Goal: Transaction & Acquisition: Purchase product/service

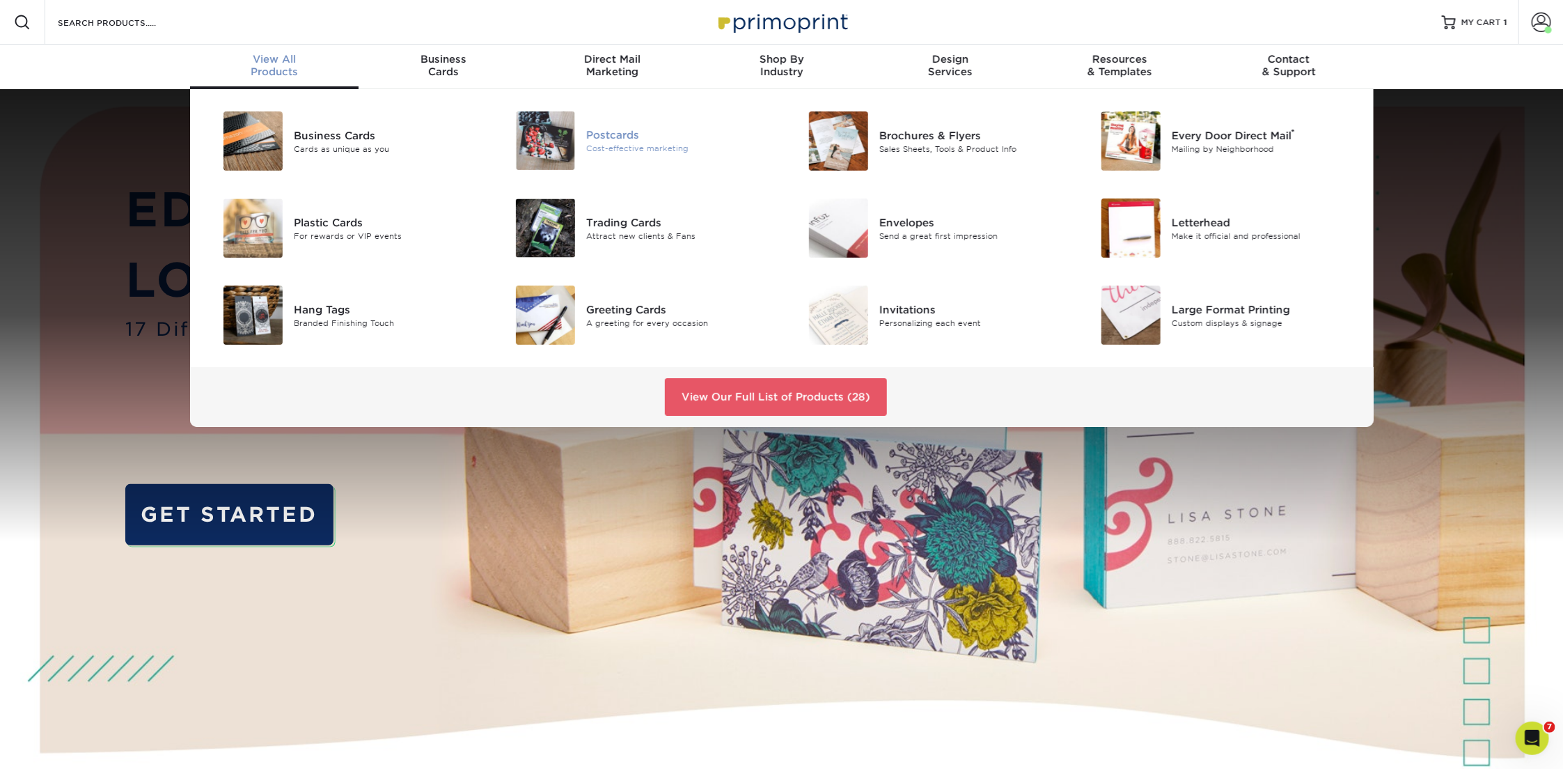
click at [604, 138] on div "Postcards" at bounding box center [678, 134] width 185 height 15
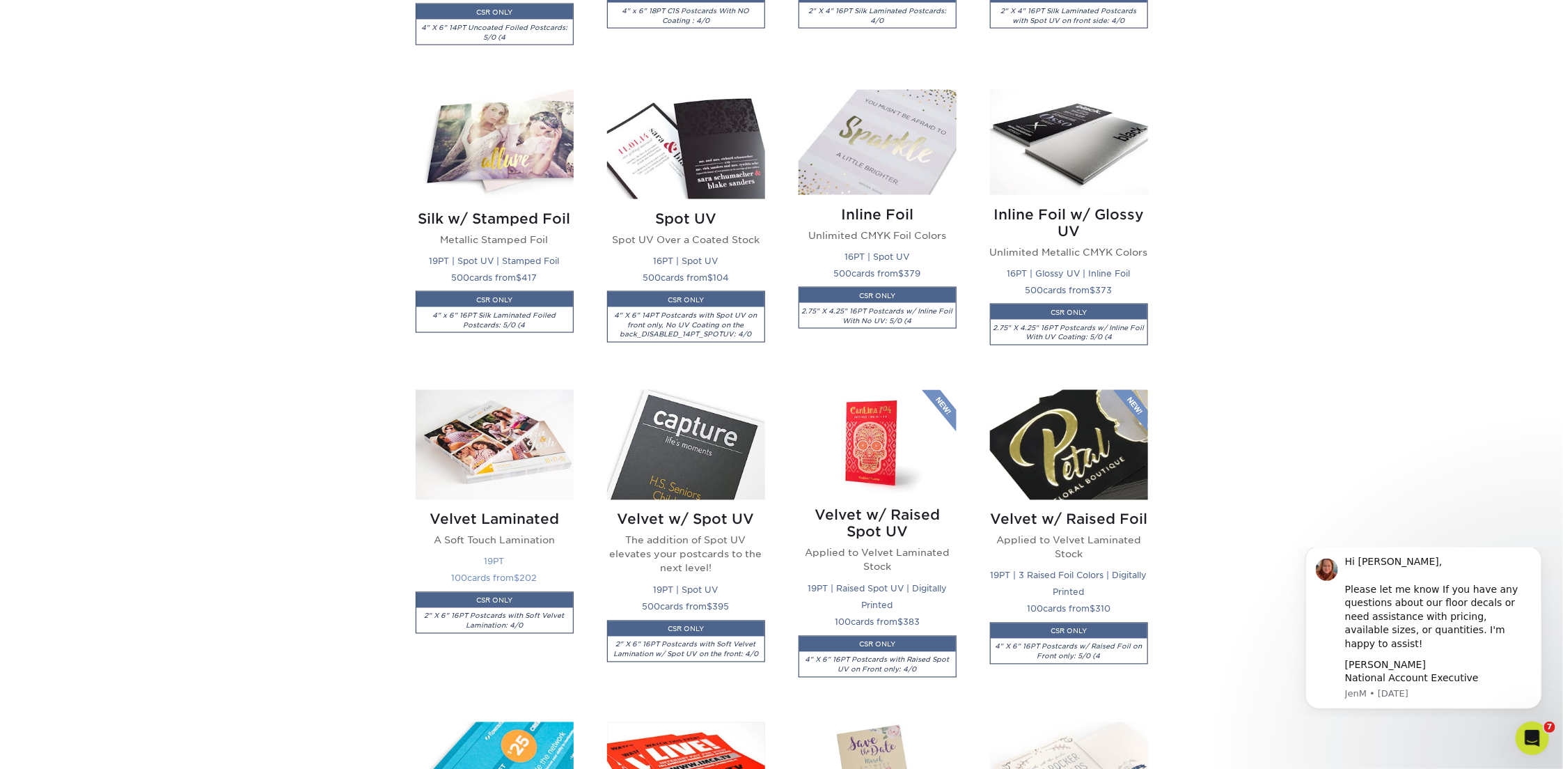
click at [520, 456] on img at bounding box center [495, 444] width 158 height 109
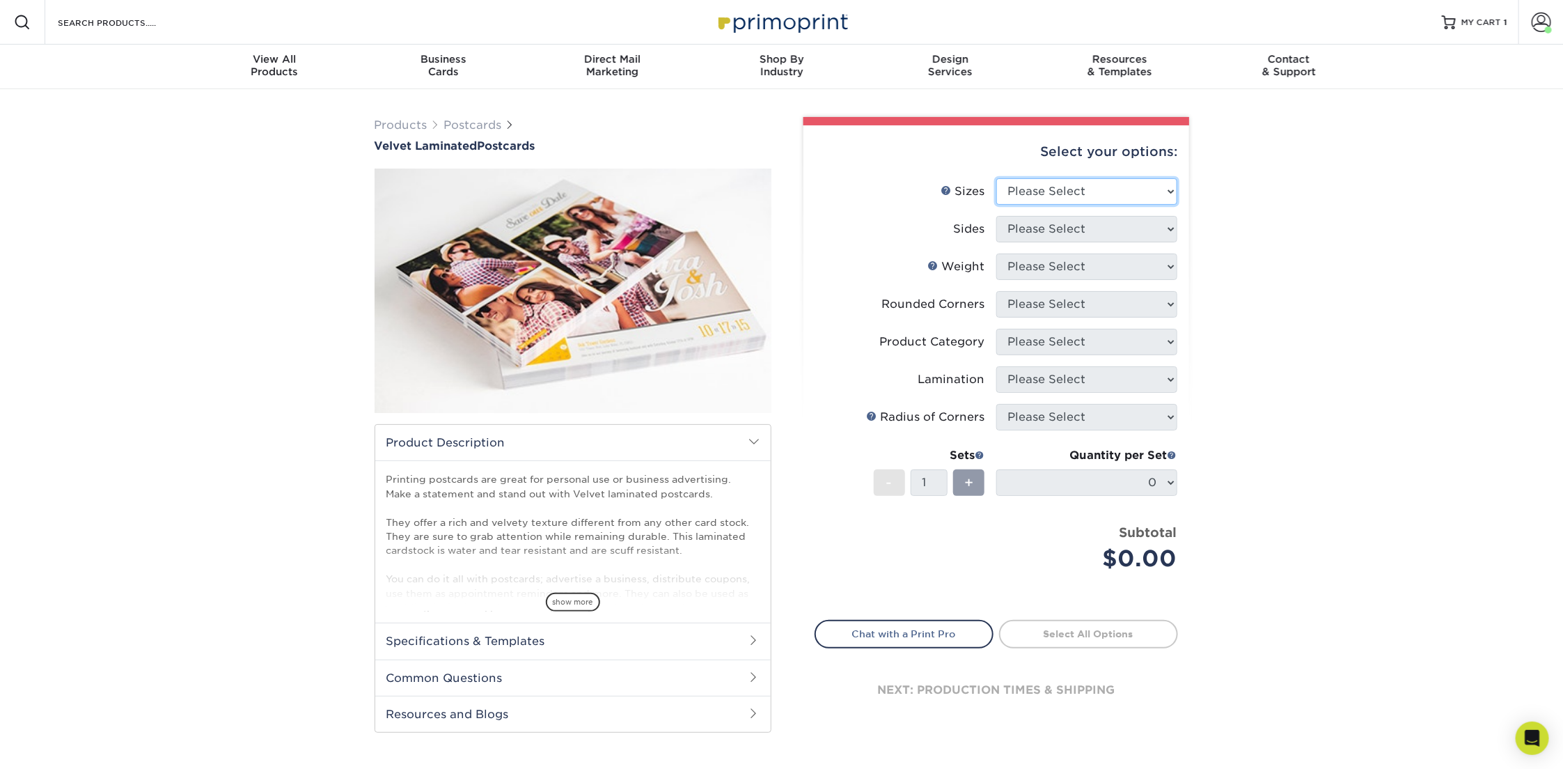
click at [1053, 190] on select "Please Select 2" x 6" 2" x 8" 3" x 5" 3.5" x 3.5" 3.5" x 4" 3.5" x 8.5" 3.67" x…" at bounding box center [1086, 191] width 181 height 26
select select "4.00x6.00"
click at [996, 178] on select "Please Select 2" x 6" 2" x 8" 3" x 5" 3.5" x 3.5" 3.5" x 4" 3.5" x 8.5" 3.67" x…" at bounding box center [1086, 191] width 181 height 26
click at [1044, 226] on select "Please Select Print Both Sides Print Front Only" at bounding box center [1086, 229] width 181 height 26
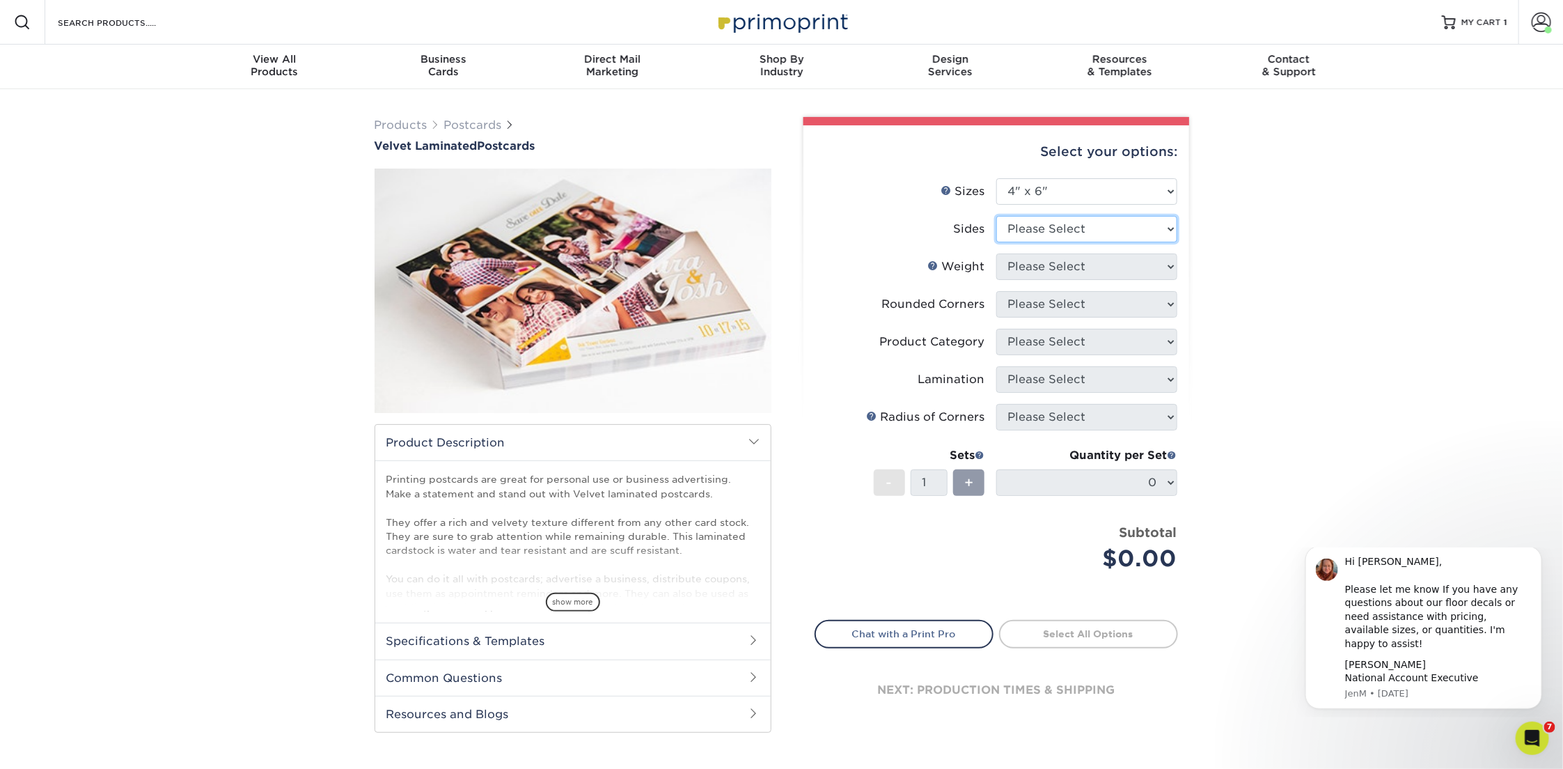
select select "13abbda7-1d64-4f25-8bb2-c179b224825d"
click at [996, 216] on select "Please Select Print Both Sides Print Front Only" at bounding box center [1086, 229] width 181 height 26
click at [1042, 263] on select "Please Select 16PT" at bounding box center [1086, 266] width 181 height 26
select select "16PT"
click at [996, 253] on select "Please Select 16PT" at bounding box center [1086, 266] width 181 height 26
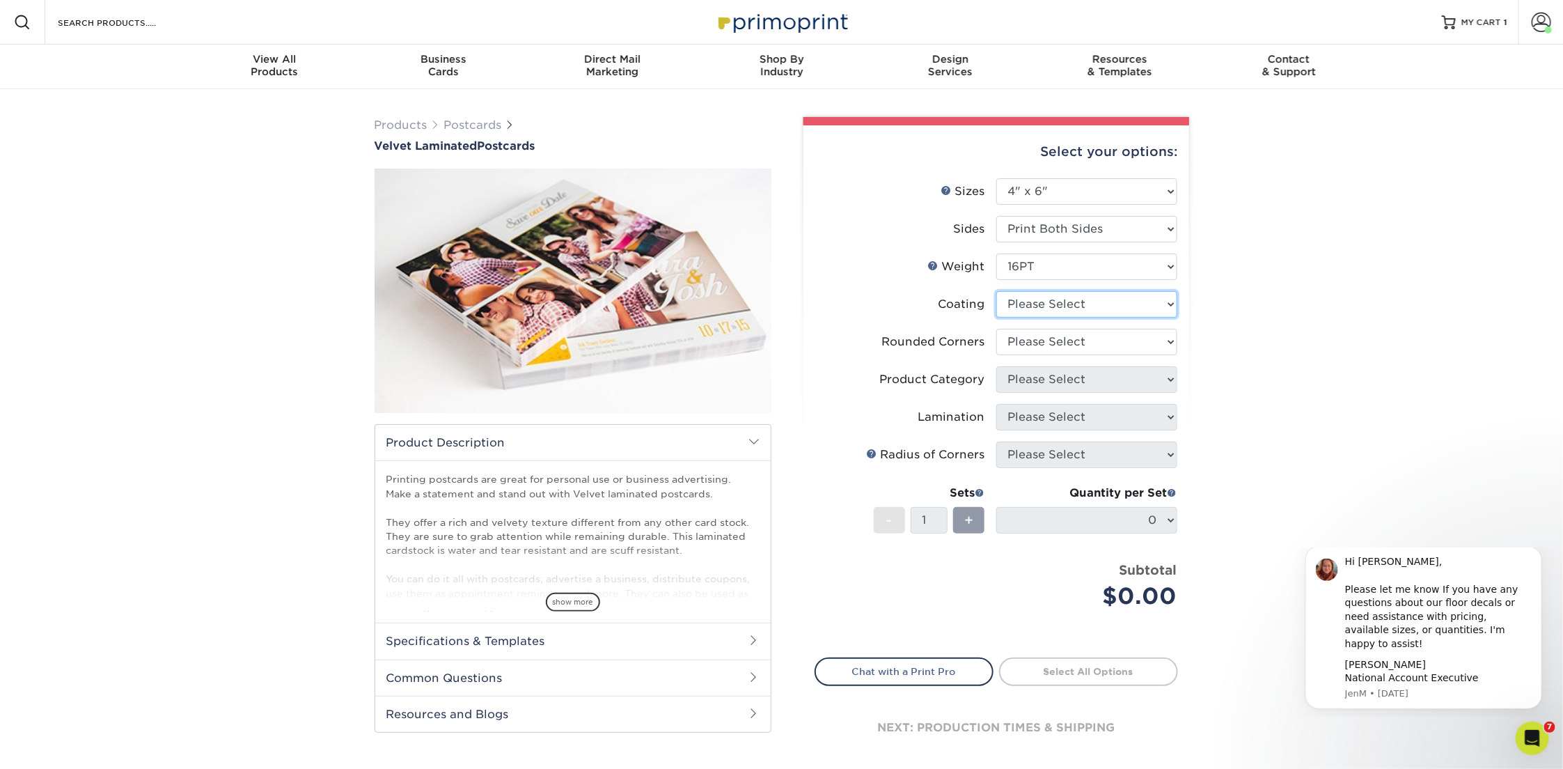
click at [1033, 304] on select at bounding box center [1086, 304] width 181 height 26
select select "3e7618de-abca-4bda-9f97-8b9129e913d8"
click at [996, 291] on select at bounding box center [1086, 304] width 181 height 26
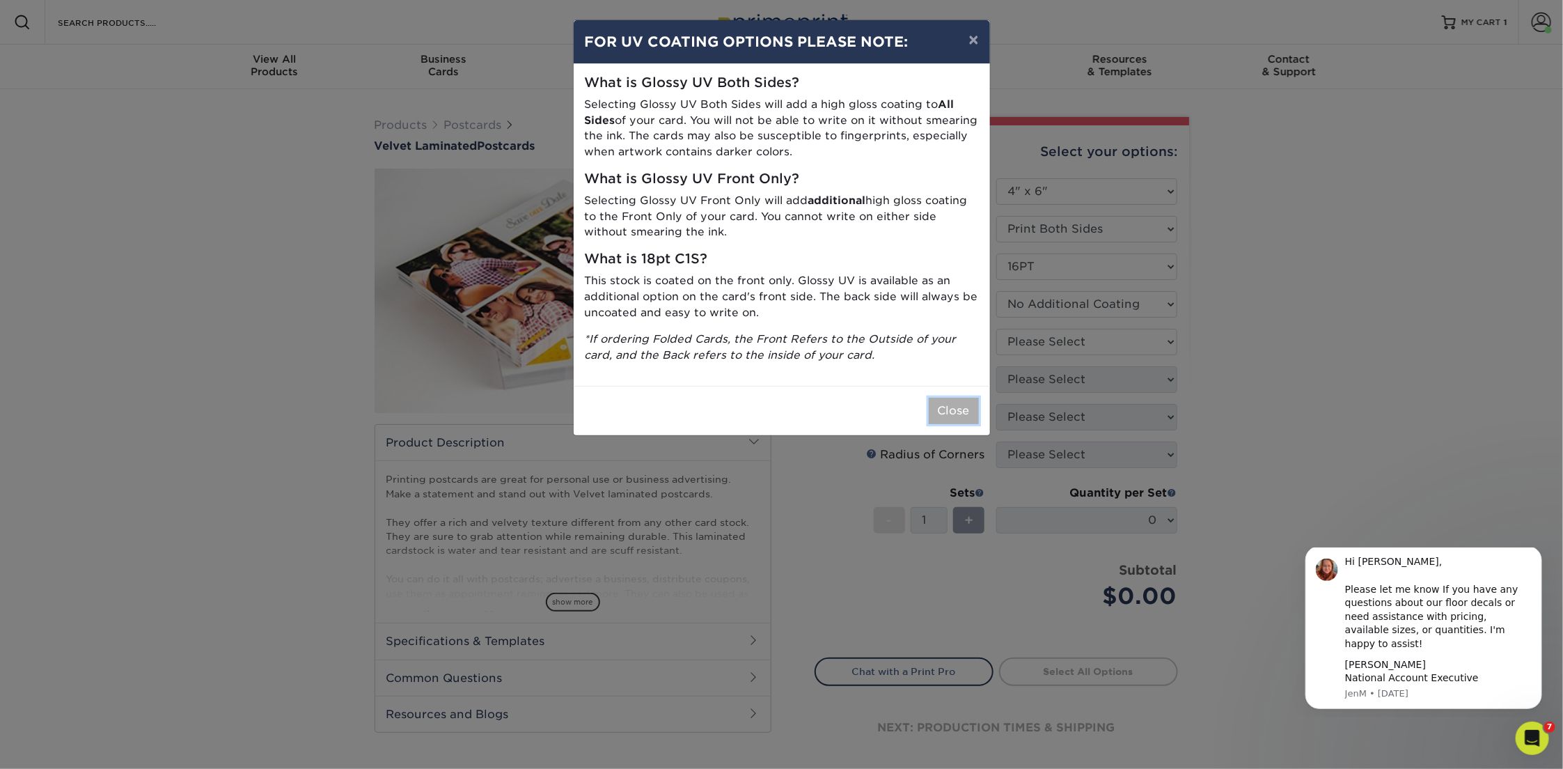
click at [953, 414] on button "Close" at bounding box center [954, 411] width 50 height 26
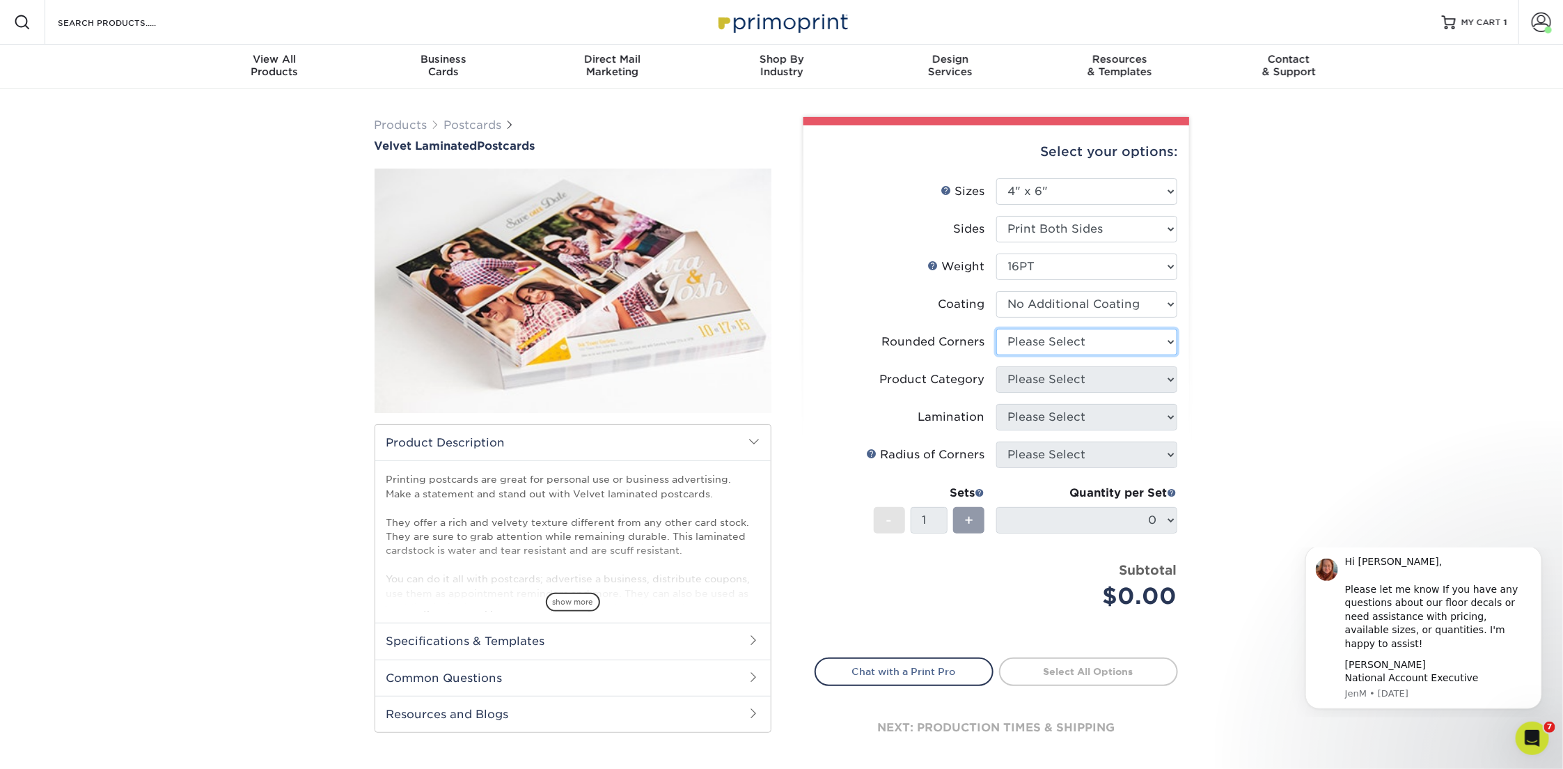
click at [1035, 340] on select "Please Select Yes - Round 4 Corners No" at bounding box center [1086, 342] width 181 height 26
select select "0"
click at [996, 329] on select "Please Select Yes - Round 4 Corners No" at bounding box center [1086, 342] width 181 height 26
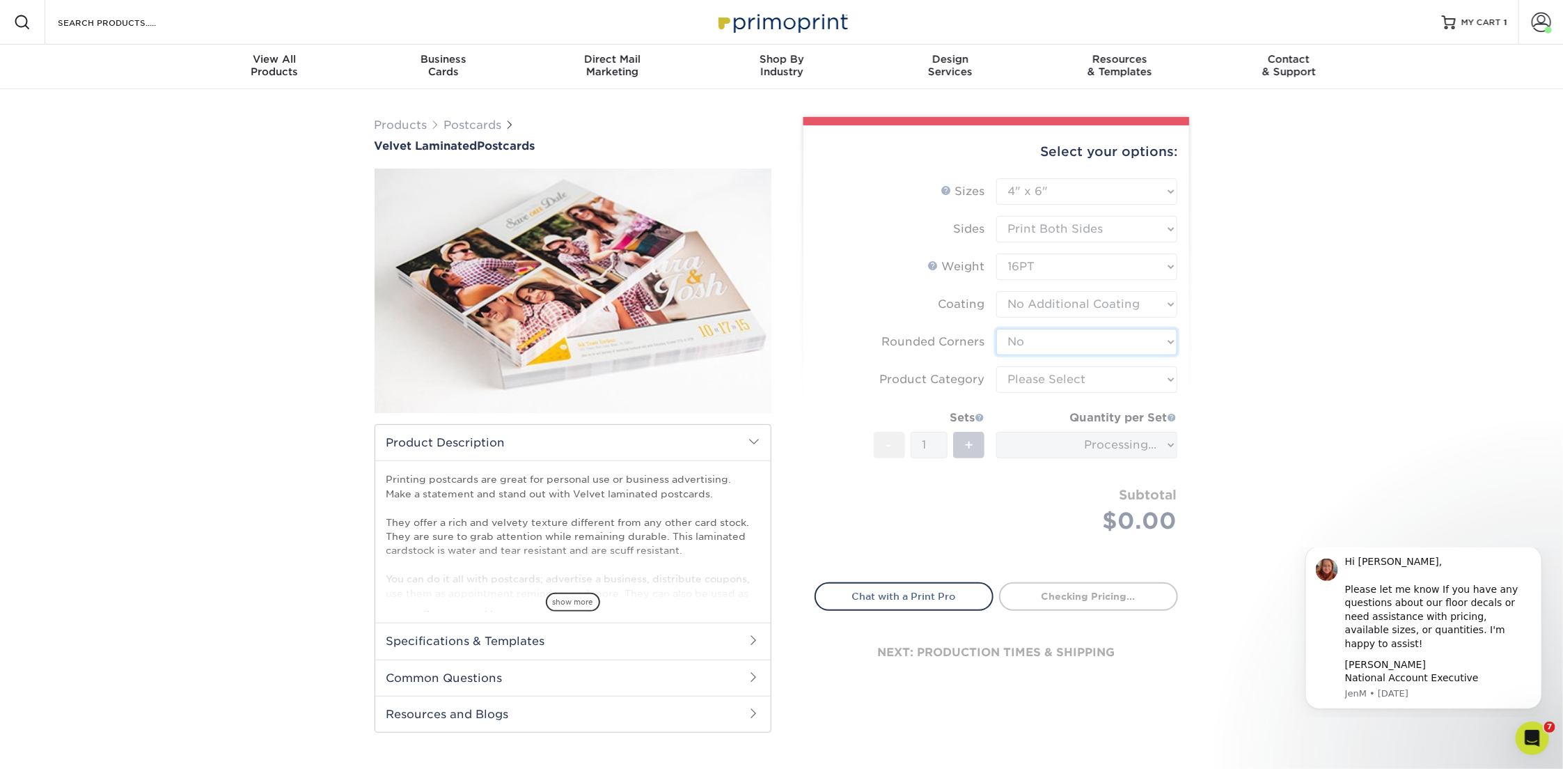
type input "c9f7afcd-6dee-4e6e-8a5b-8653c5f8d570"
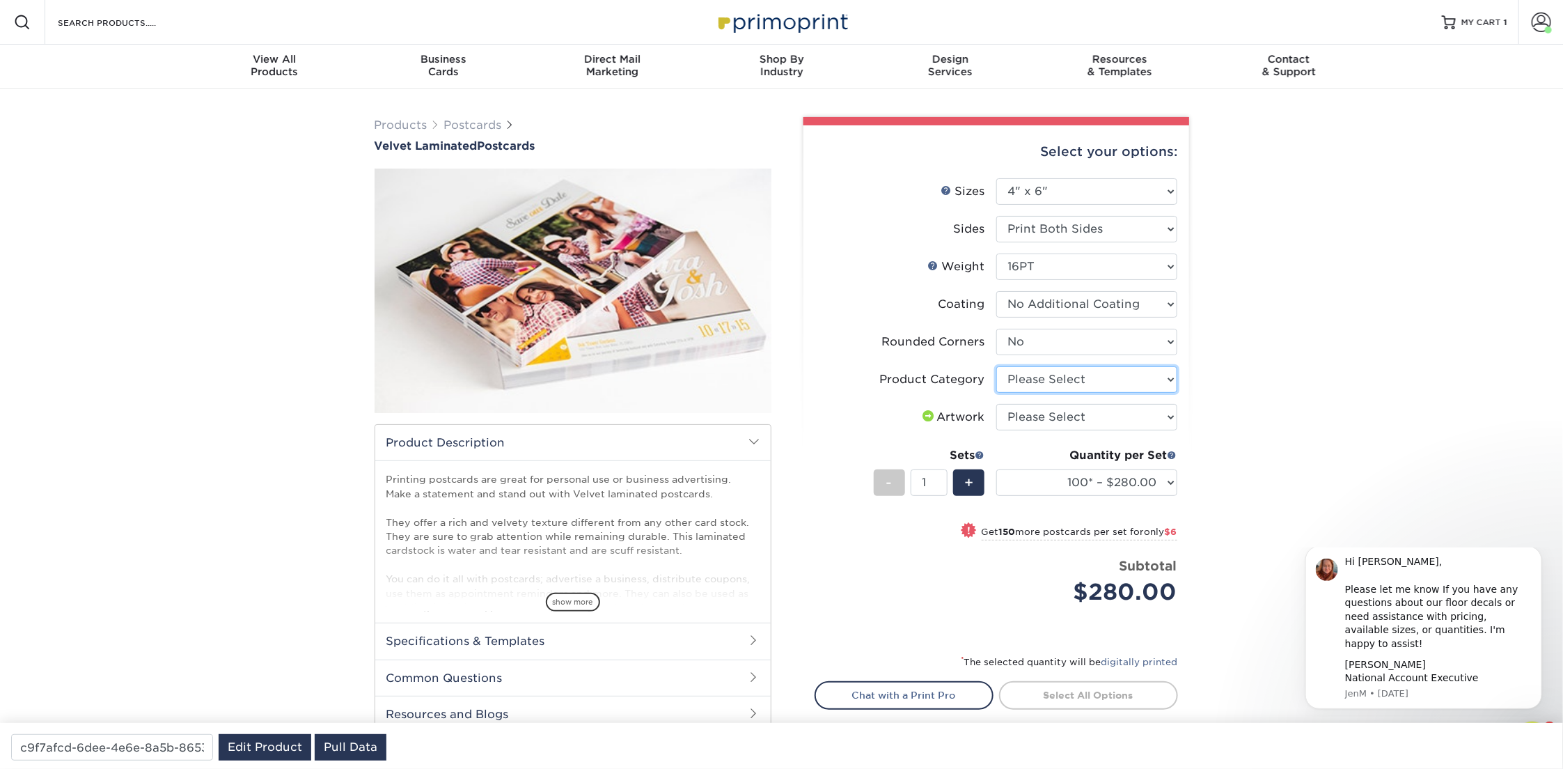
click at [1045, 378] on select "Please Select Postcards" at bounding box center [1086, 379] width 181 height 26
select select "9b7272e0-d6c8-4c3c-8e97-d3a1bcdab858"
click at [996, 366] on select "Please Select Postcards" at bounding box center [1086, 379] width 181 height 26
click at [1164, 480] on select "100* – $280.00 250* – $286.00 500 – $305.00 1000 – $398.00 2500 – $792.00 5000 …" at bounding box center [1086, 482] width 181 height 26
click at [996, 469] on select "100* – $280.00 250* – $286.00 500 – $305.00 1000 – $398.00 2500 – $792.00 5000 …" at bounding box center [1086, 482] width 181 height 26
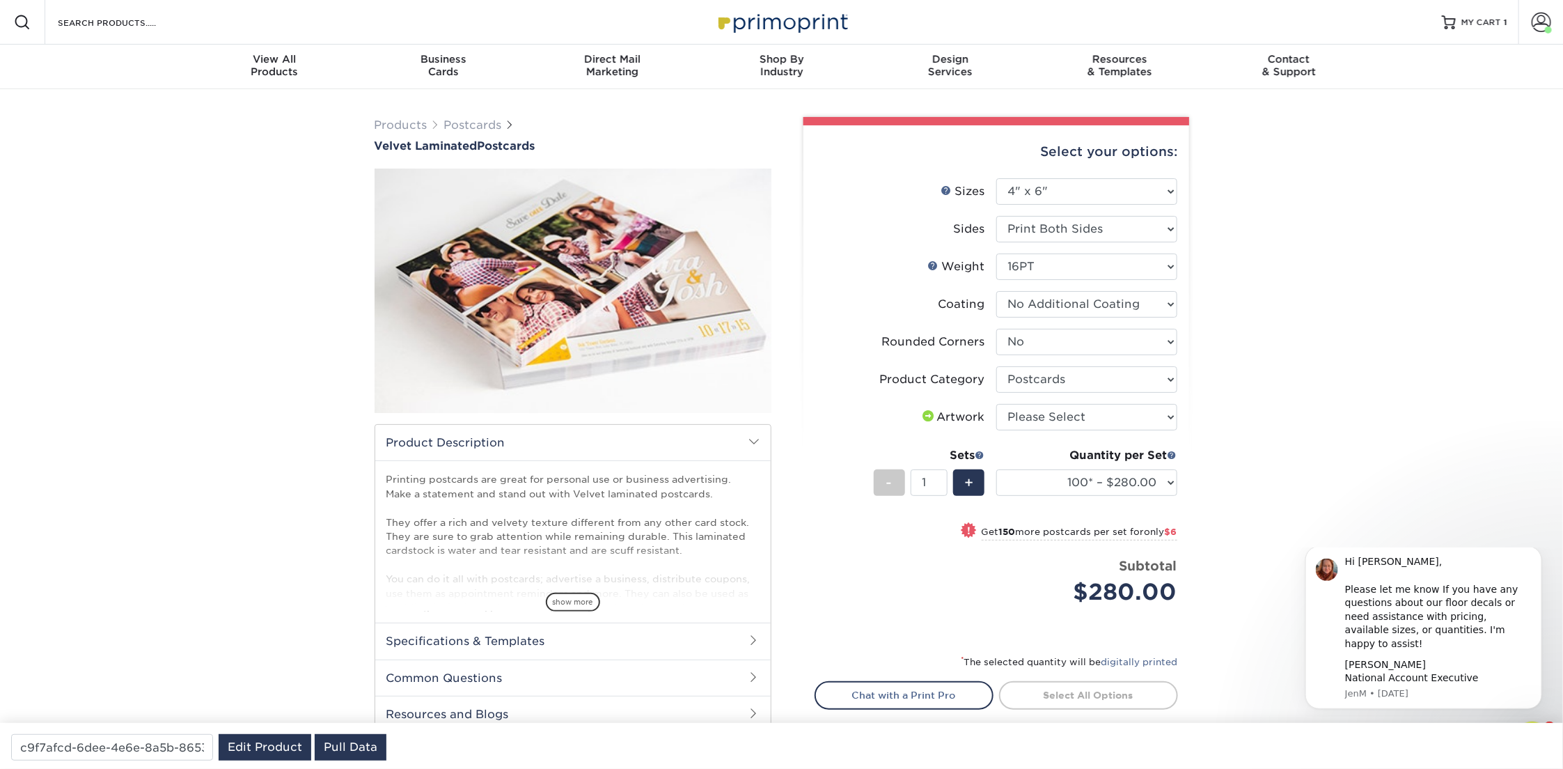
click at [1262, 467] on div "Products Postcards Velvet Laminated Postcards" at bounding box center [781, 466] width 1563 height 754
click at [1058, 412] on select "Please Select I will upload files I need a design - $150" at bounding box center [1086, 417] width 181 height 26
select select "upload"
click at [996, 404] on select "Please Select I will upload files I need a design - $150" at bounding box center [1086, 417] width 181 height 26
